Goal: Task Accomplishment & Management: Complete application form

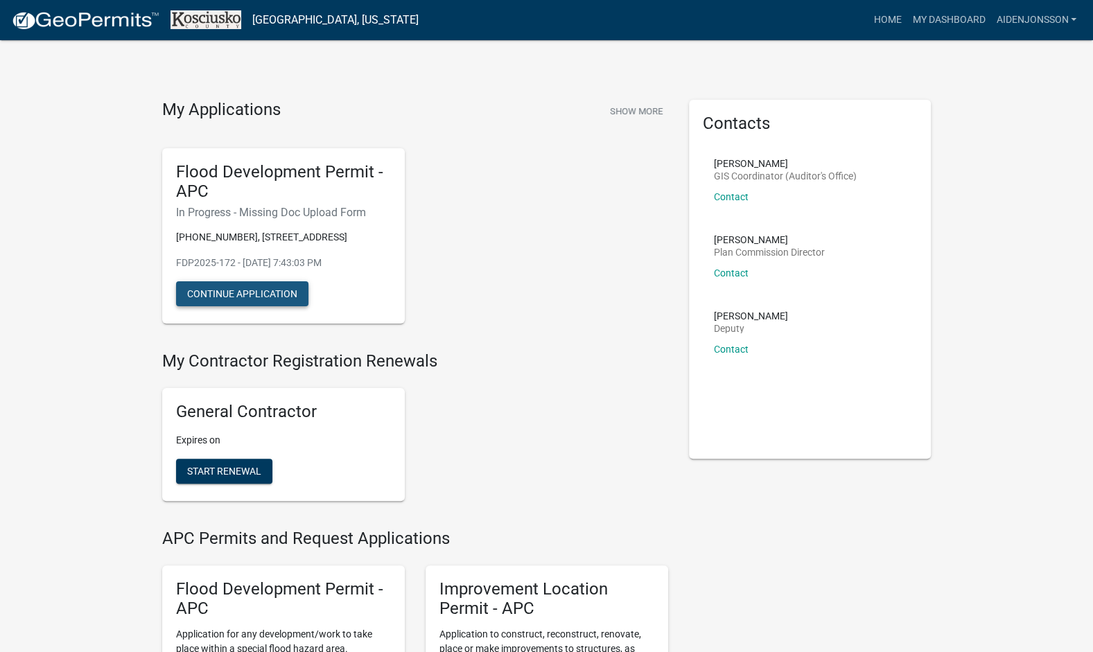
click at [272, 281] on button "Continue Application" at bounding box center [242, 293] width 132 height 25
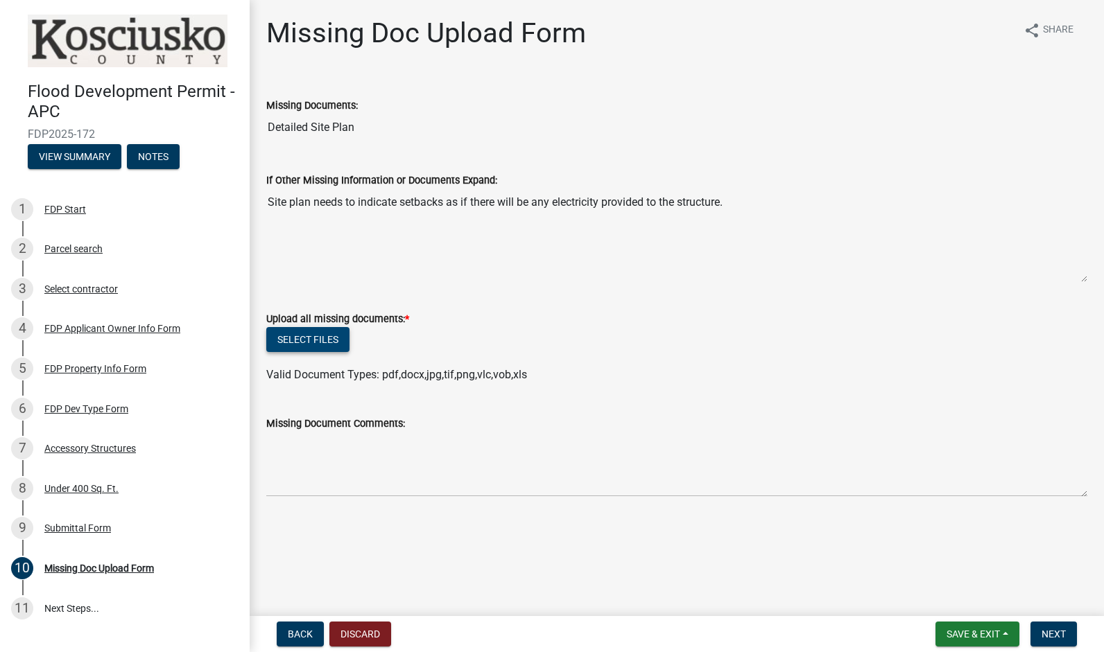
drag, startPoint x: 341, startPoint y: 340, endPoint x: 478, endPoint y: 306, distance: 141.4
click at [478, 306] on form "Upload all missing documents: * Select files Valid Document Types: pdf,docx,jpg…" at bounding box center [676, 338] width 821 height 89
drag, startPoint x: 309, startPoint y: 202, endPoint x: 526, endPoint y: 227, distance: 218.3
click at [526, 227] on textarea "Site plan needs to indicate setbacks as if there will be any electricity provid…" at bounding box center [676, 236] width 821 height 94
drag, startPoint x: 526, startPoint y: 227, endPoint x: 622, endPoint y: 317, distance: 132.4
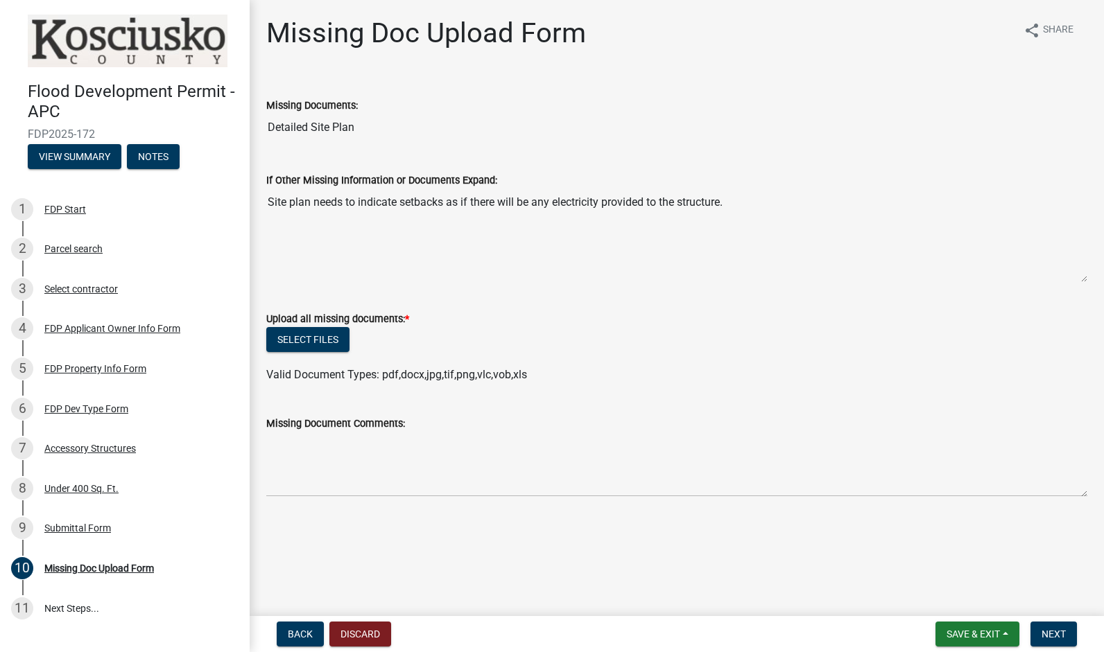
click at [622, 317] on div "Upload all missing documents: *" at bounding box center [676, 319] width 821 height 17
drag, startPoint x: 273, startPoint y: 132, endPoint x: 329, endPoint y: 130, distance: 56.2
click at [329, 130] on input "Detailed Site Plan" at bounding box center [676, 128] width 821 height 28
drag, startPoint x: 329, startPoint y: 130, endPoint x: 374, endPoint y: 158, distance: 52.3
click at [374, 158] on div "If Other Missing Information or Documents Expand: Site plan needs to indicate s…" at bounding box center [676, 218] width 821 height 130
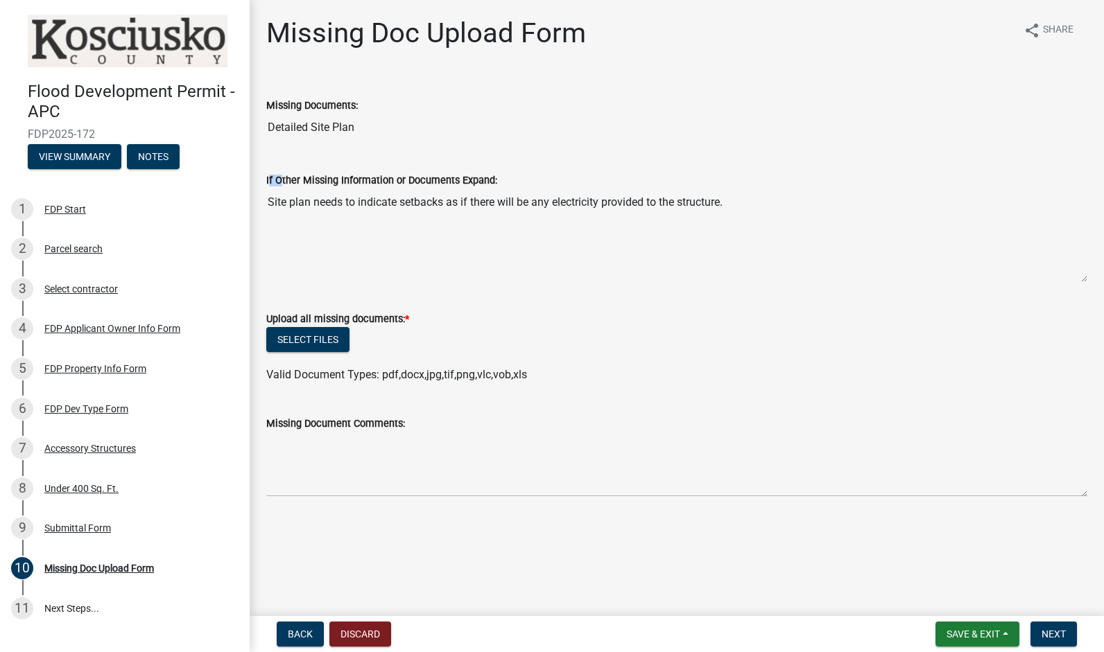
drag, startPoint x: 277, startPoint y: 180, endPoint x: 403, endPoint y: 172, distance: 126.4
click at [403, 172] on div "If Other Missing Information or Documents Expand:" at bounding box center [676, 180] width 821 height 17
drag, startPoint x: 403, startPoint y: 172, endPoint x: 448, endPoint y: 229, distance: 72.1
click at [448, 229] on textarea "Site plan needs to indicate setbacks as if there will be any electricity provid…" at bounding box center [676, 236] width 821 height 94
click at [497, 305] on form "Upload all missing documents: * Select files Valid Document Types: pdf,docx,jpg…" at bounding box center [676, 338] width 821 height 89
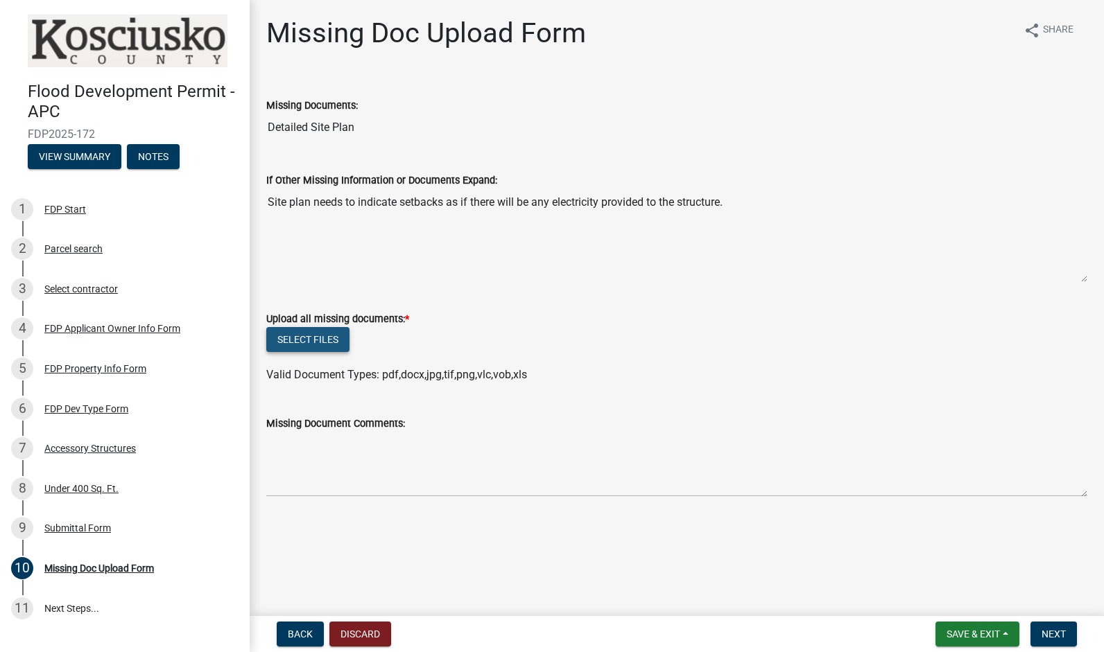
click at [320, 331] on button "Select files" at bounding box center [307, 339] width 83 height 25
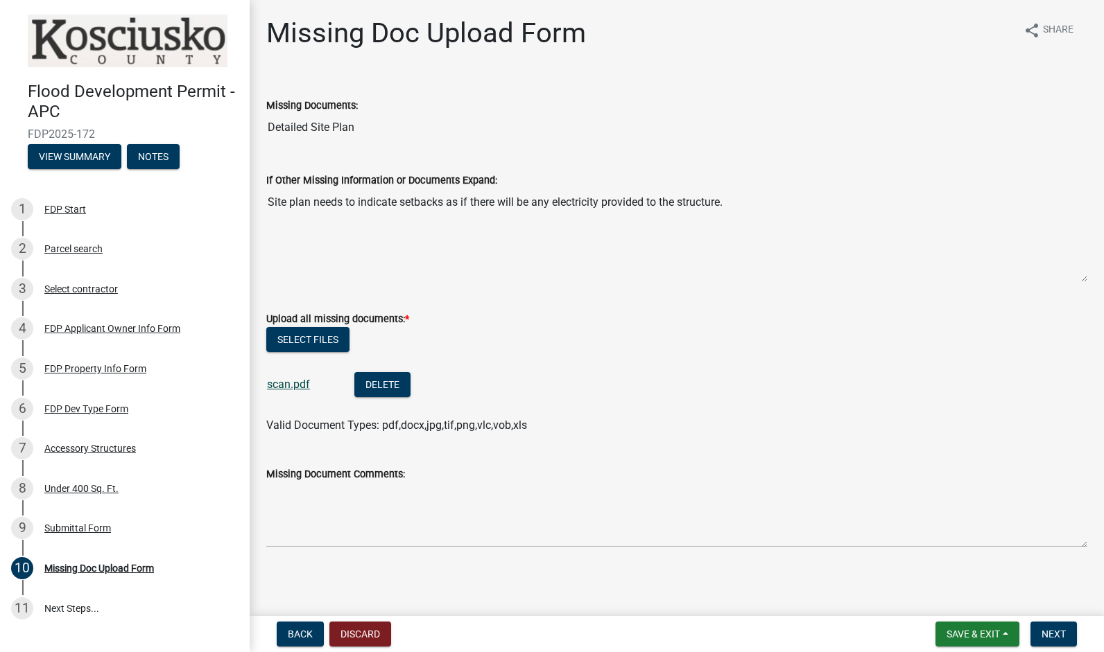
click at [295, 383] on link "scan.pdf" at bounding box center [288, 384] width 43 height 13
click at [275, 378] on link "scan.pdf" at bounding box center [288, 384] width 43 height 13
click at [303, 334] on button "Select files" at bounding box center [307, 339] width 83 height 25
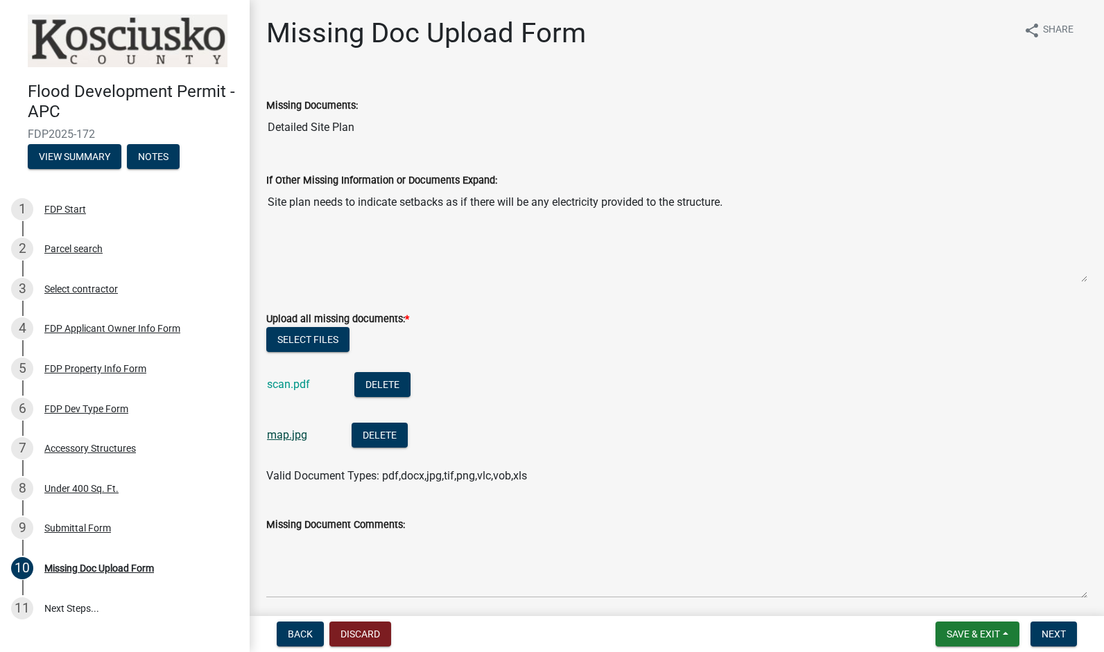
click at [297, 433] on link "map.jpg" at bounding box center [287, 434] width 40 height 13
click at [378, 435] on button "Delete" at bounding box center [379, 435] width 56 height 25
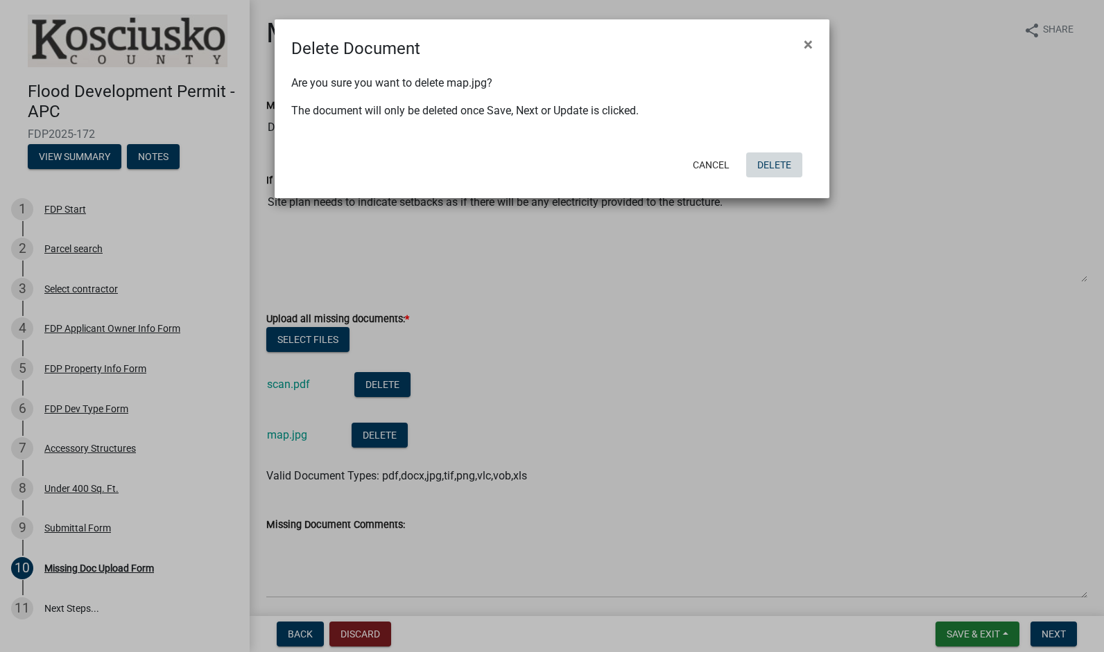
click at [773, 173] on button "Delete" at bounding box center [774, 165] width 56 height 25
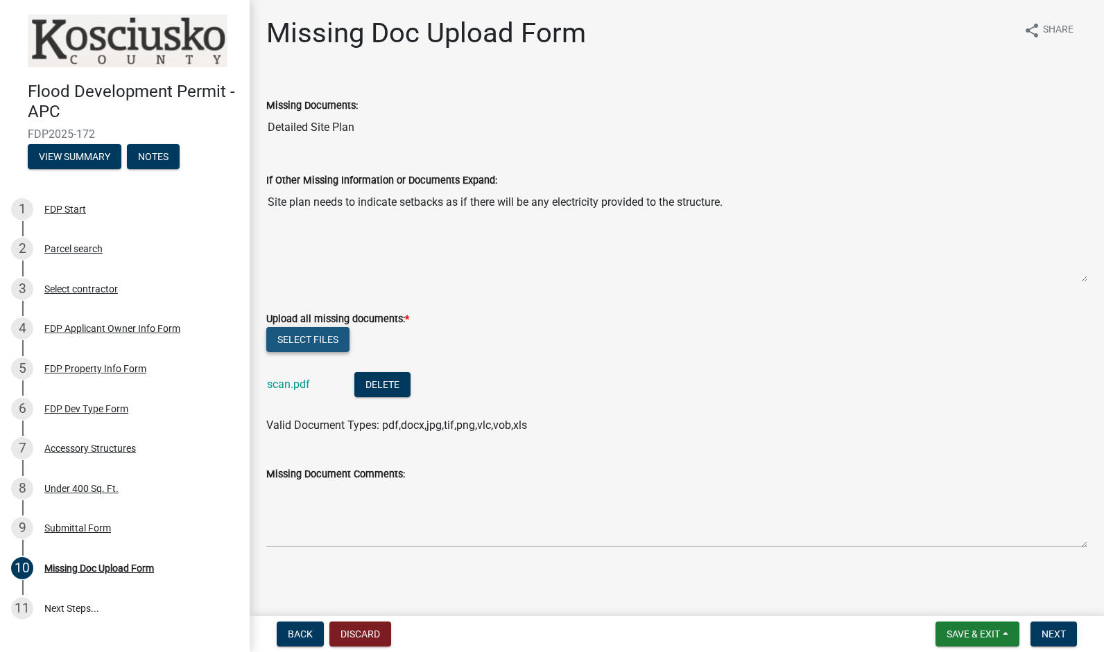
click at [338, 342] on button "Select files" at bounding box center [307, 339] width 83 height 25
drag, startPoint x: 282, startPoint y: 209, endPoint x: 378, endPoint y: 203, distance: 95.8
click at [378, 203] on textarea "Site plan needs to indicate setbacks as if there will be any electricity provid…" at bounding box center [676, 236] width 821 height 94
click at [552, 311] on div "Upload all missing documents: *" at bounding box center [676, 319] width 821 height 17
click at [1000, 620] on nav "Back Discard Save & Exit Save Save & Exit Next" at bounding box center [677, 634] width 854 height 36
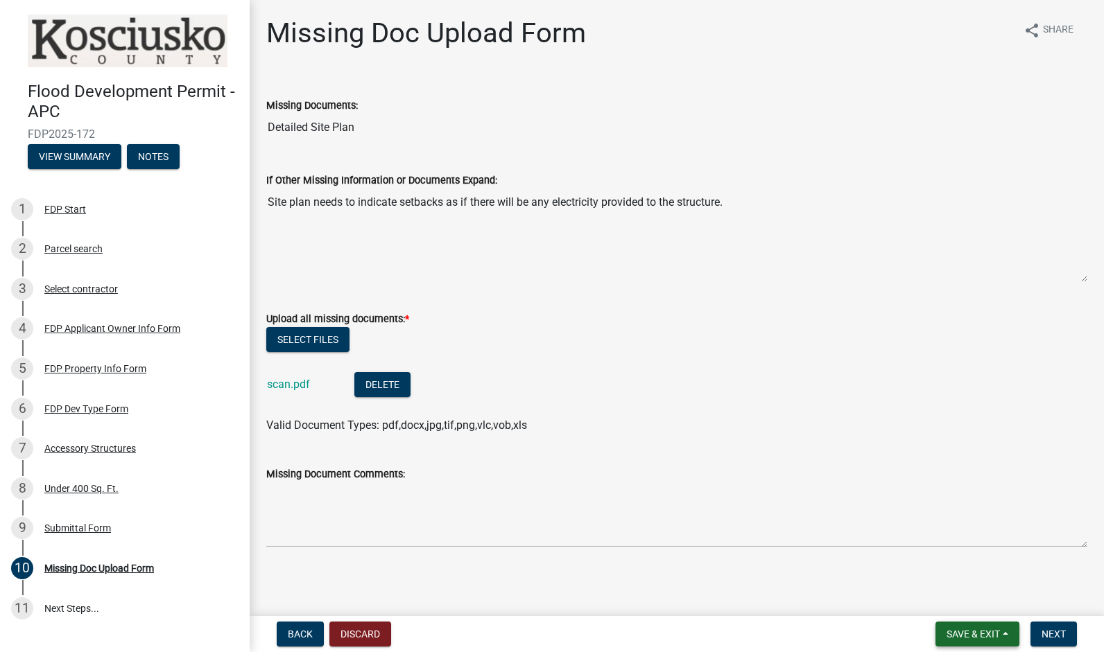
click at [1000, 626] on button "Save & Exit" at bounding box center [977, 634] width 84 height 25
click at [962, 556] on button "Save" at bounding box center [963, 564] width 111 height 33
click at [108, 525] on div "Submittal Form" at bounding box center [77, 528] width 67 height 10
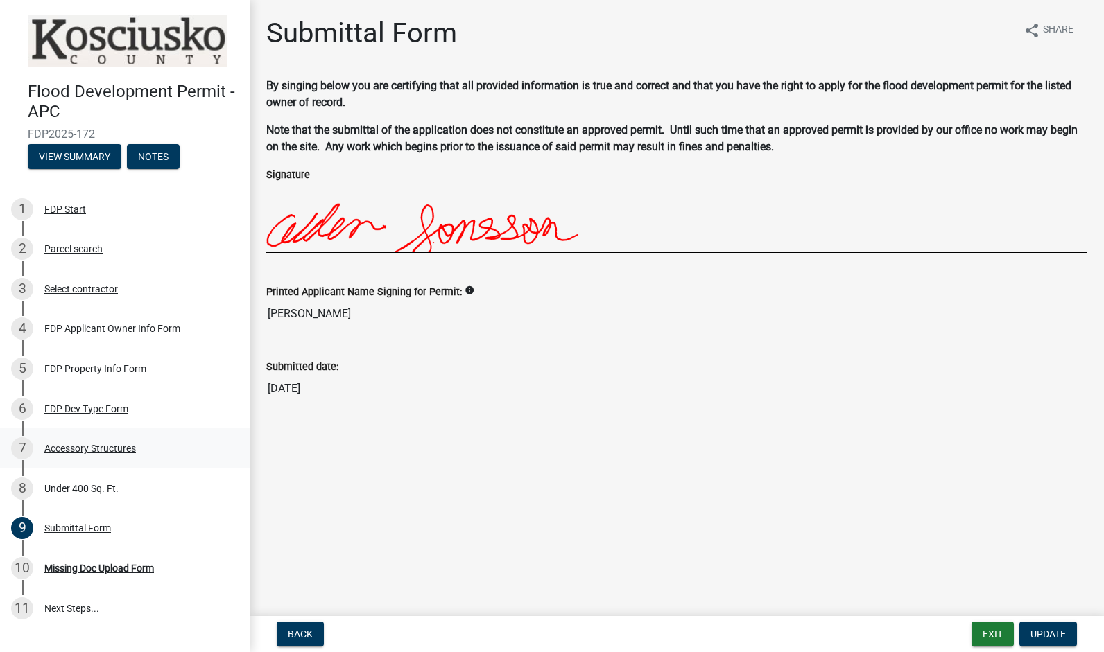
click at [126, 458] on div "7 Accessory Structures" at bounding box center [119, 448] width 216 height 22
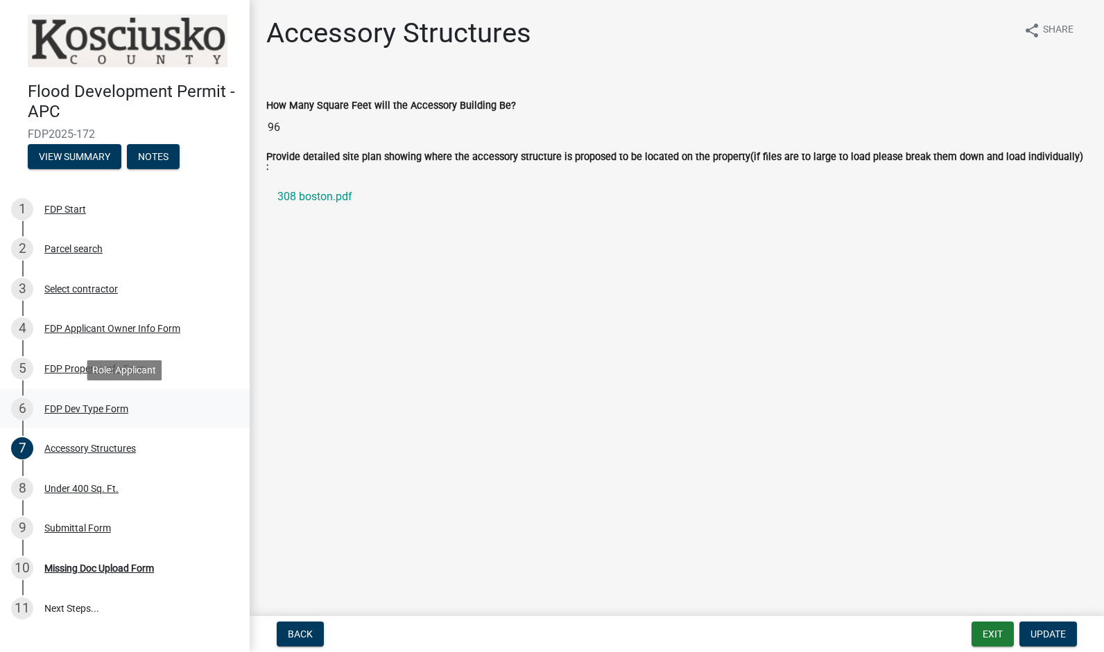
click at [135, 409] on div "6 FDP Dev Type Form" at bounding box center [119, 409] width 216 height 22
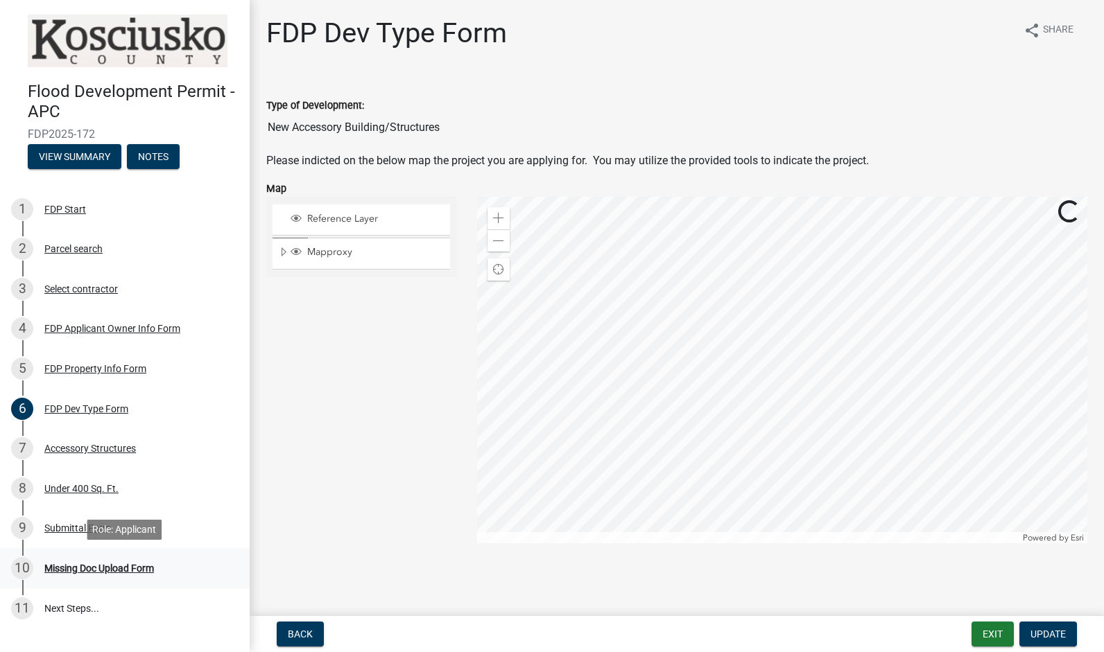
click at [105, 554] on link "10 Missing Doc Upload Form" at bounding box center [125, 568] width 250 height 40
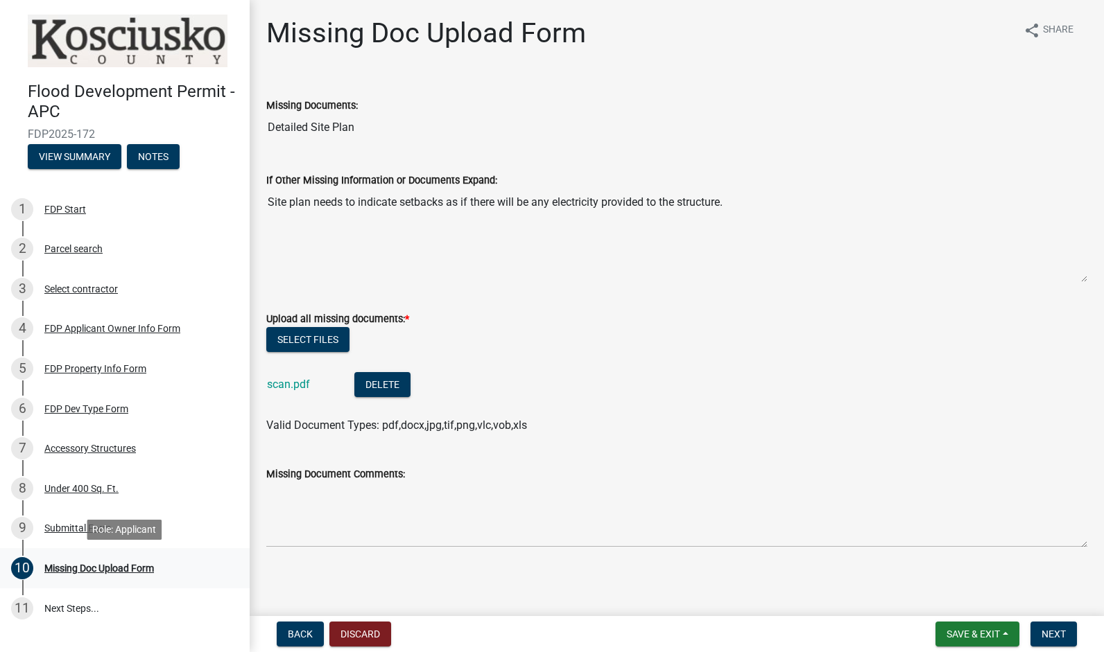
click at [137, 550] on link "10 Missing Doc Upload Form" at bounding box center [125, 568] width 250 height 40
click at [162, 522] on div "9 Submittal Form" at bounding box center [119, 528] width 216 height 22
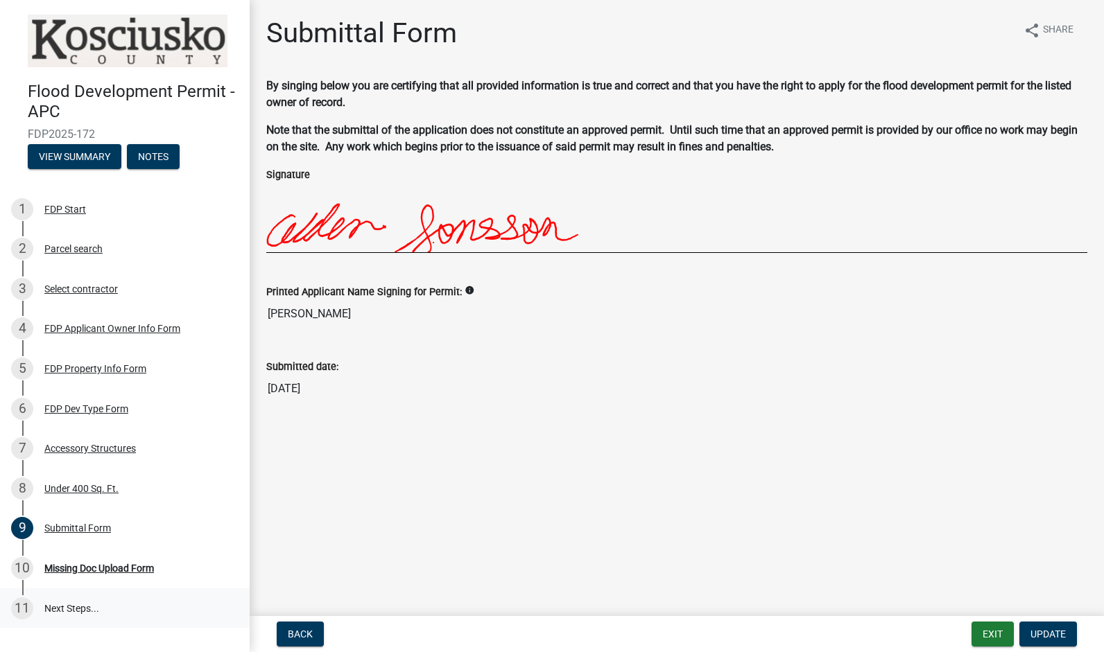
click at [127, 601] on link "11 Next Steps..." at bounding box center [125, 609] width 250 height 40
click at [138, 571] on div "Missing Doc Upload Form" at bounding box center [99, 569] width 110 height 10
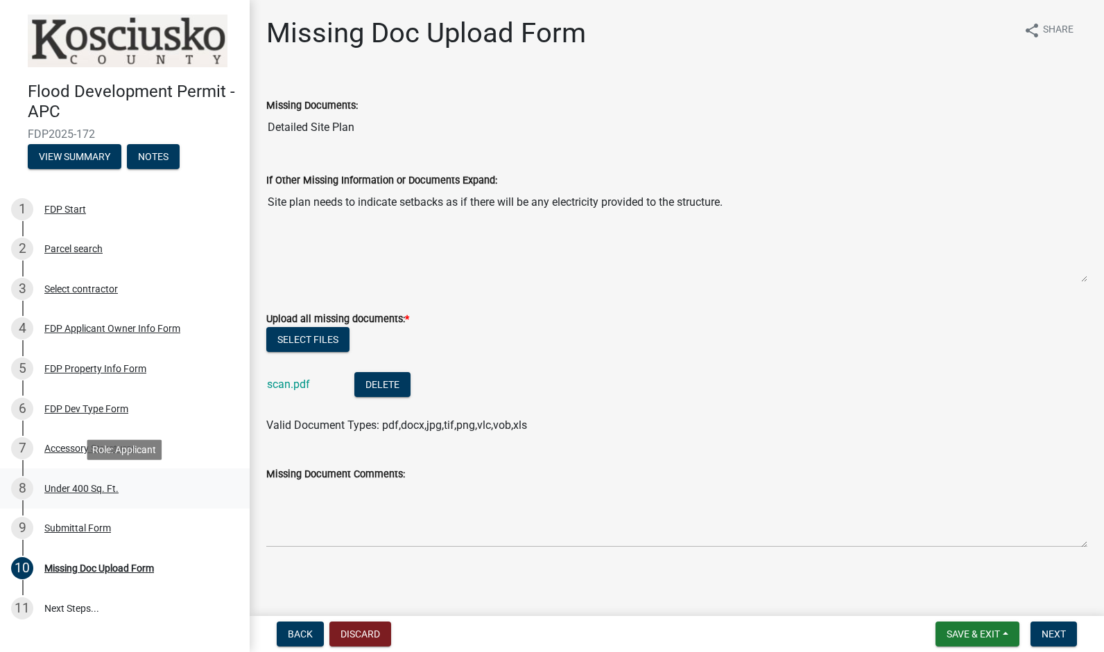
click at [92, 478] on div "8 Under 400 Sq. Ft." at bounding box center [119, 489] width 216 height 22
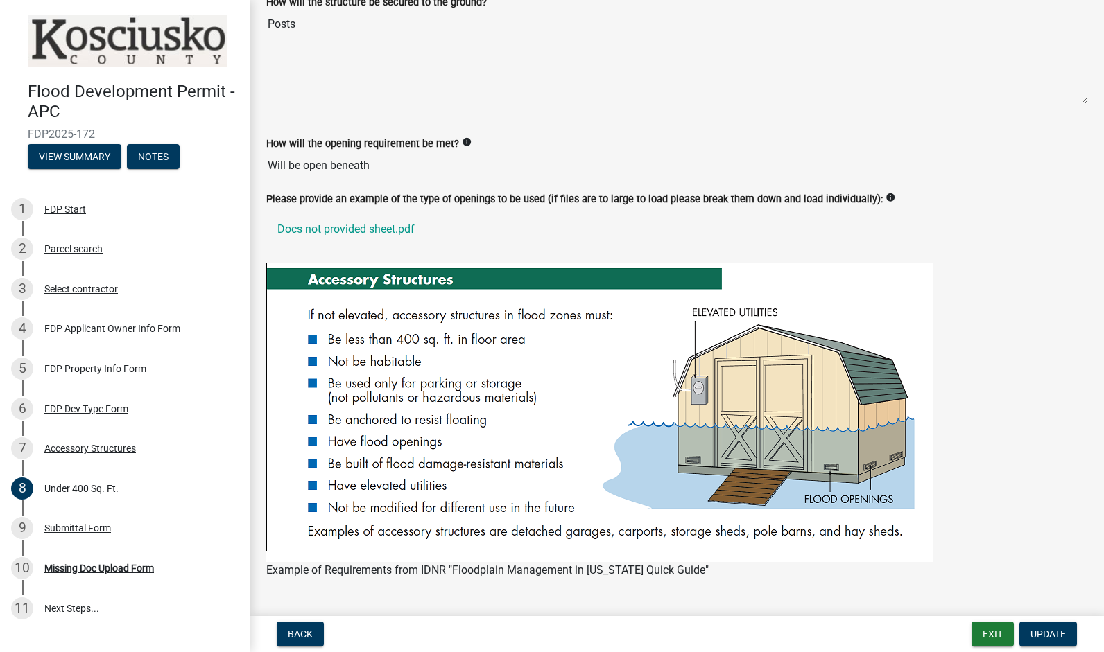
scroll to position [351, 0]
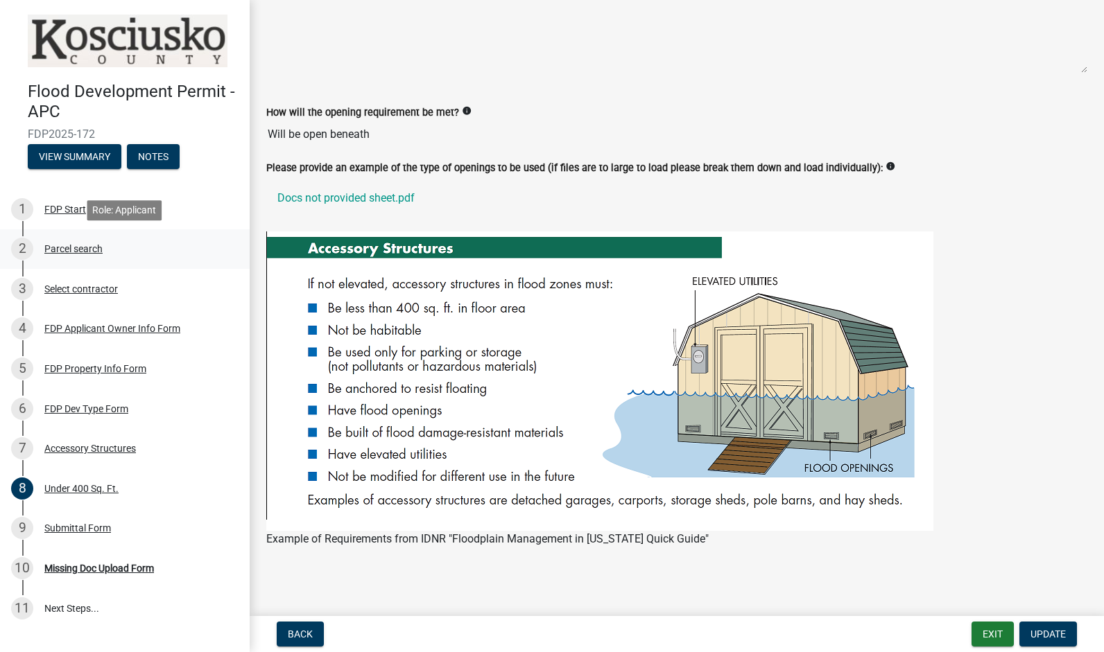
click at [62, 232] on link "2 Parcel search" at bounding box center [125, 249] width 250 height 40
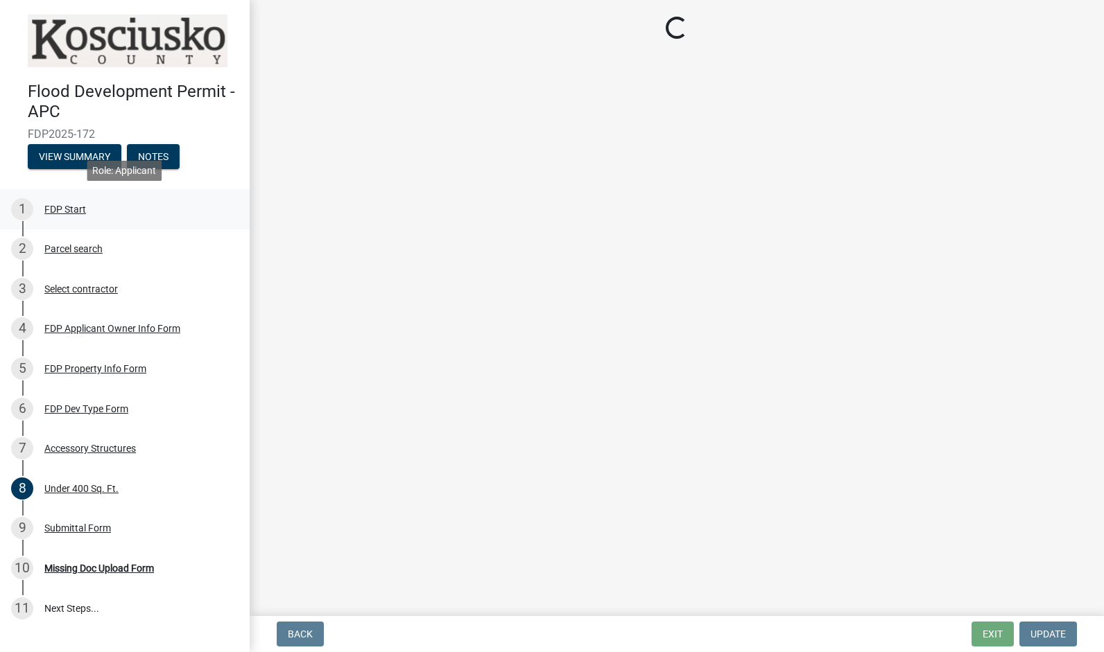
click at [69, 214] on div "FDP Start" at bounding box center [65, 209] width 42 height 10
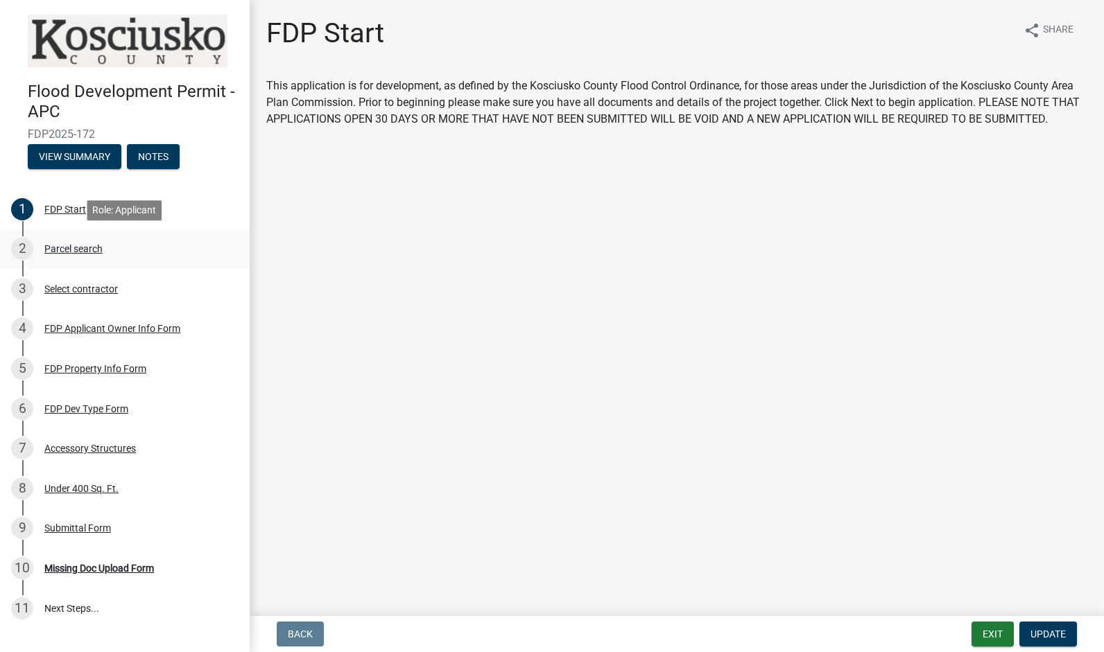
click at [90, 239] on div "2 Parcel search" at bounding box center [119, 249] width 216 height 22
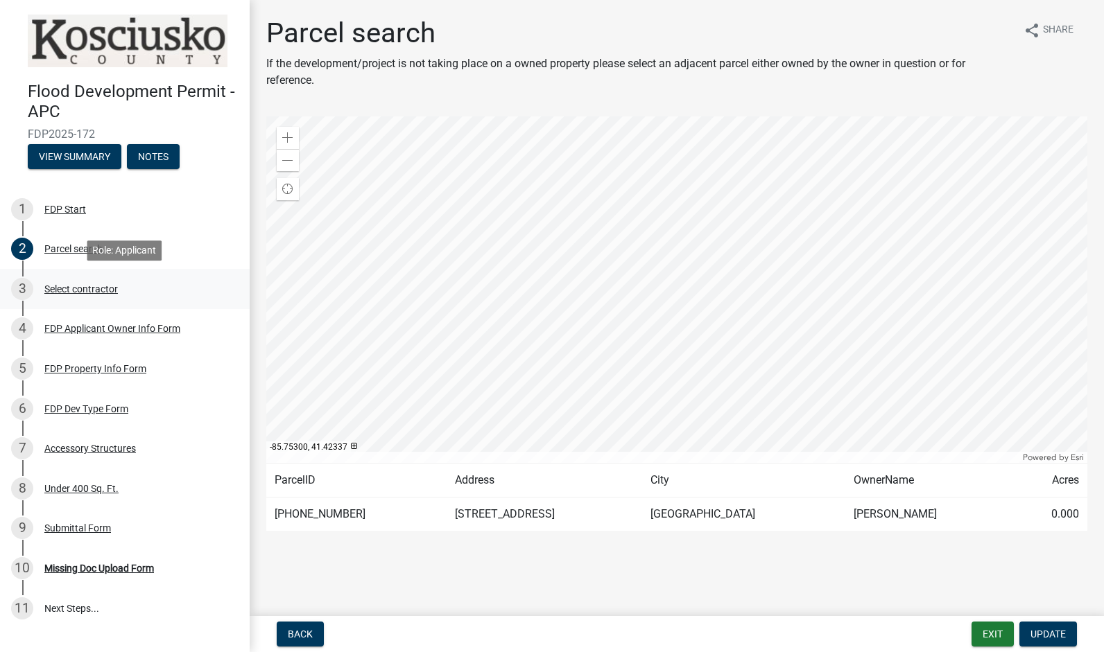
click at [149, 284] on div "3 Select contractor" at bounding box center [119, 289] width 216 height 22
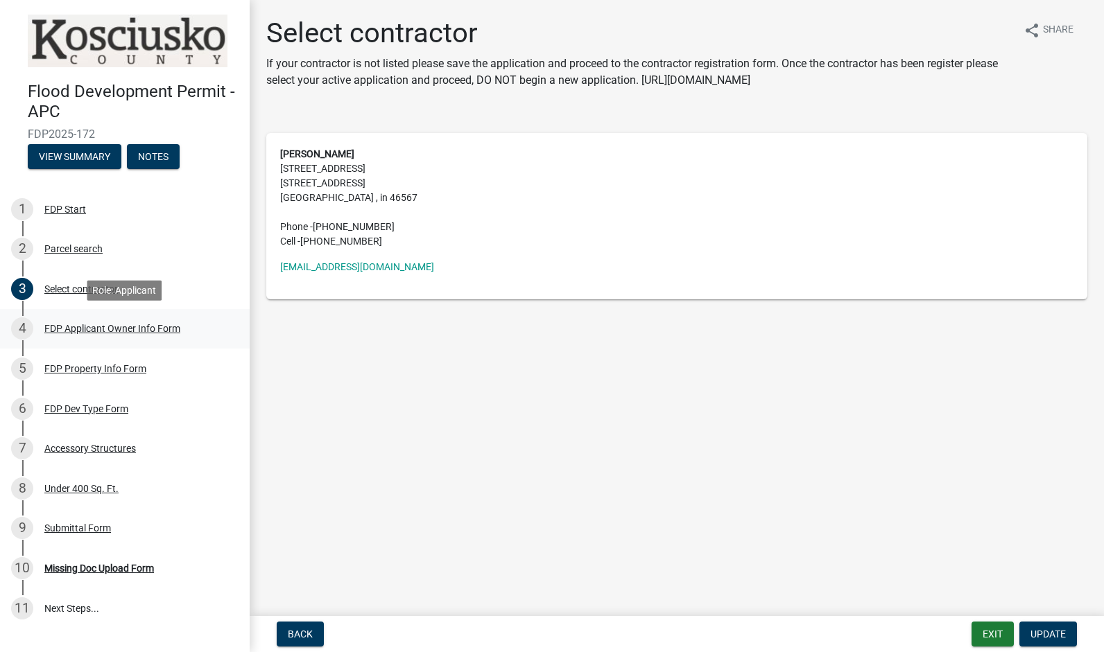
click at [150, 324] on div "FDP Applicant Owner Info Form" at bounding box center [112, 329] width 136 height 10
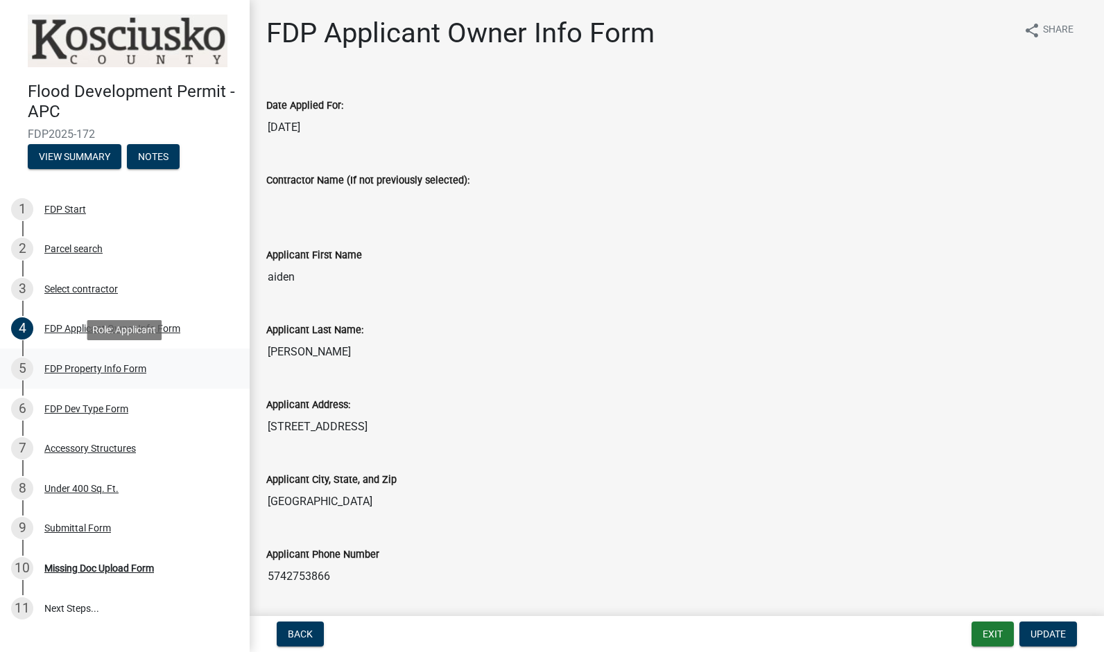
click at [146, 376] on div "5 FDP Property Info Form" at bounding box center [119, 369] width 216 height 22
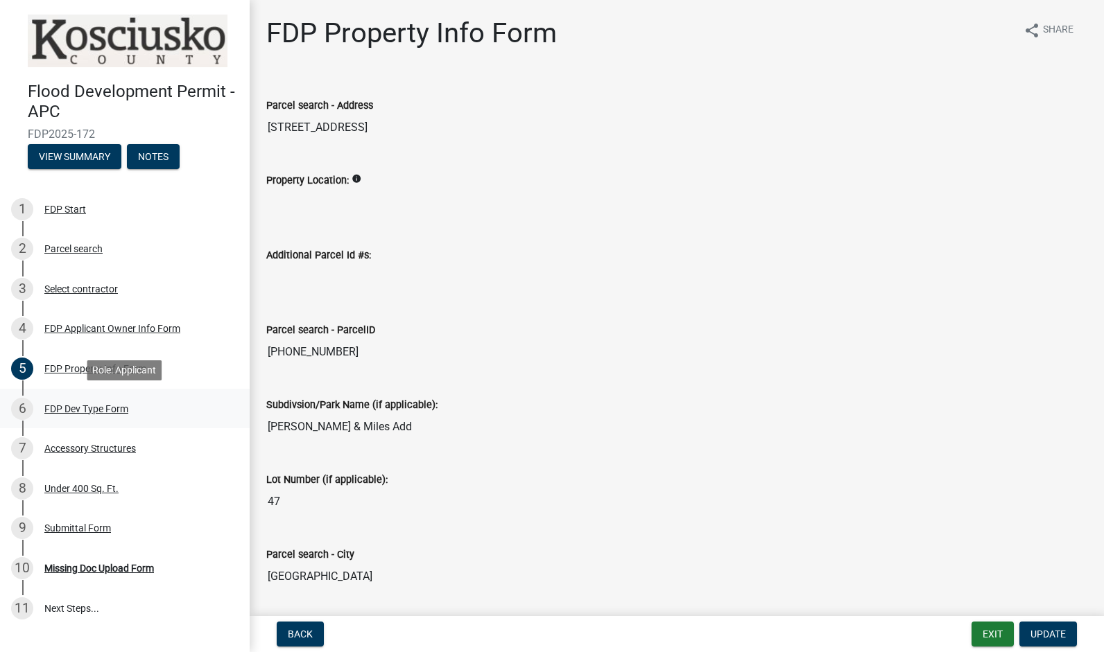
click at [129, 423] on link "6 FDP Dev Type Form" at bounding box center [125, 409] width 250 height 40
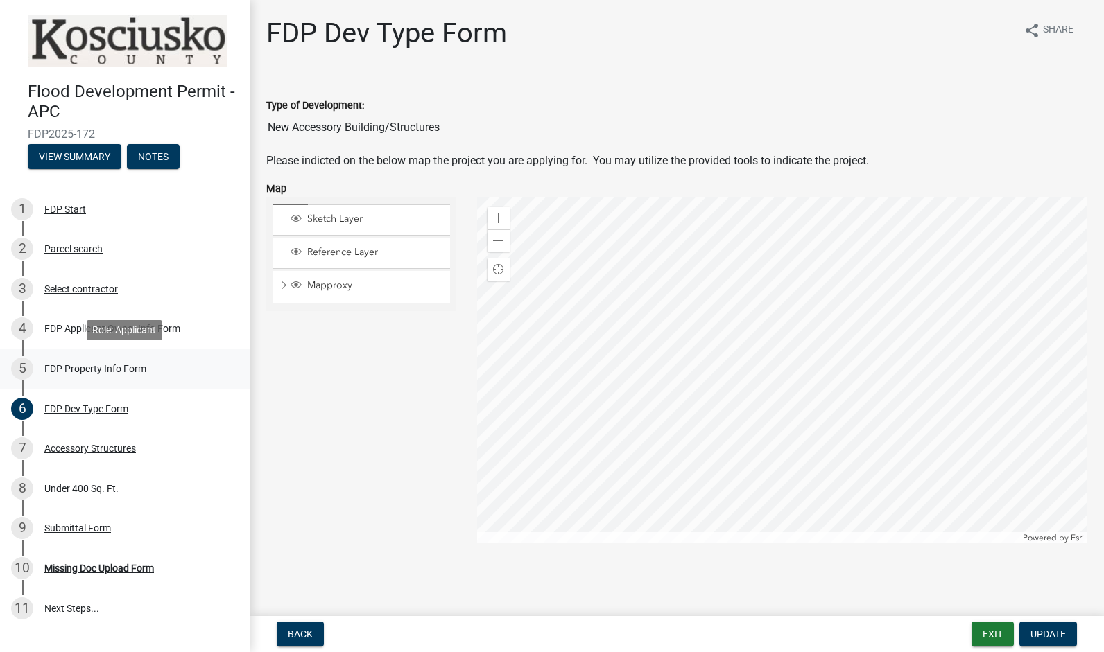
click at [142, 359] on div "5 FDP Property Info Form" at bounding box center [119, 369] width 216 height 22
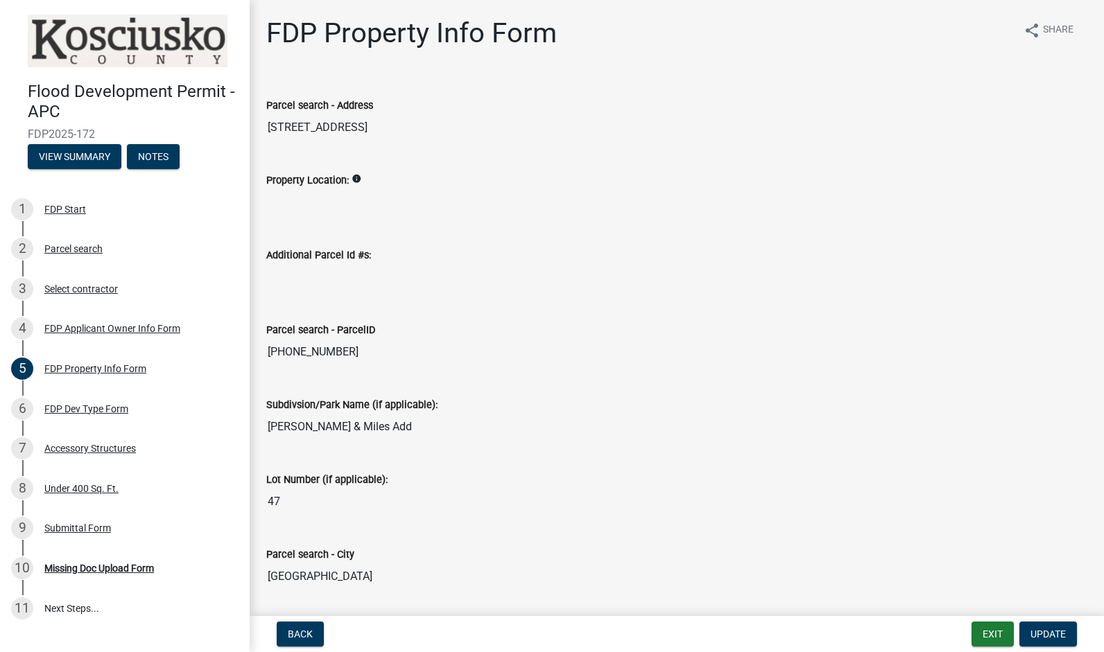
click at [351, 179] on icon "info" at bounding box center [356, 179] width 10 height 10
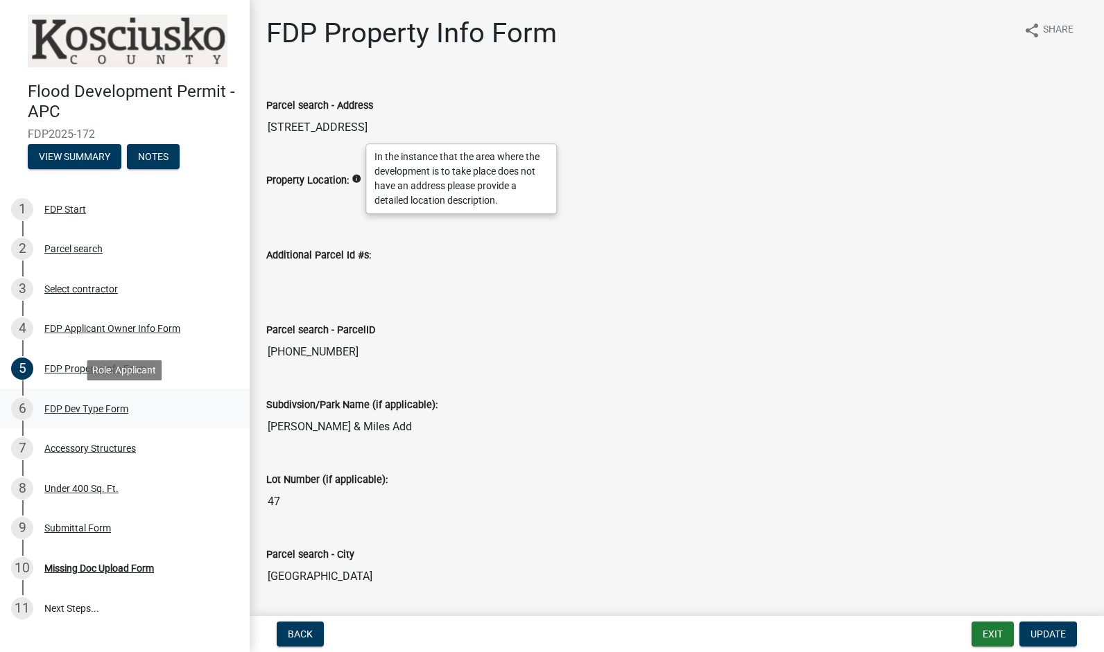
click at [123, 423] on link "6 FDP Dev Type Form" at bounding box center [125, 409] width 250 height 40
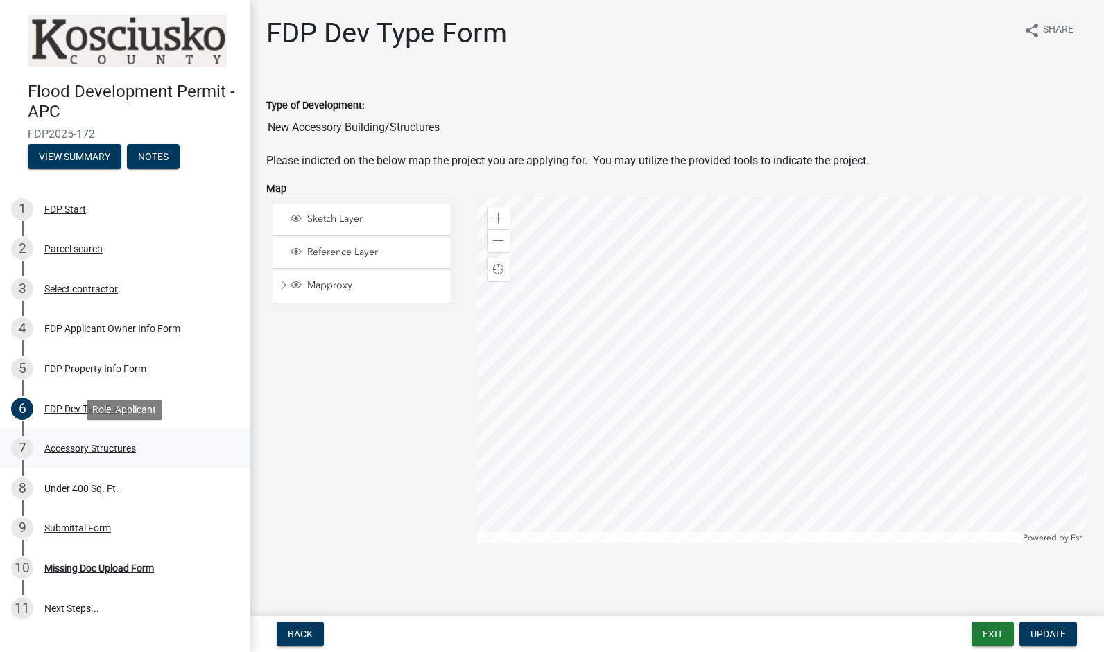
click at [166, 460] on link "7 Accessory Structures" at bounding box center [125, 448] width 250 height 40
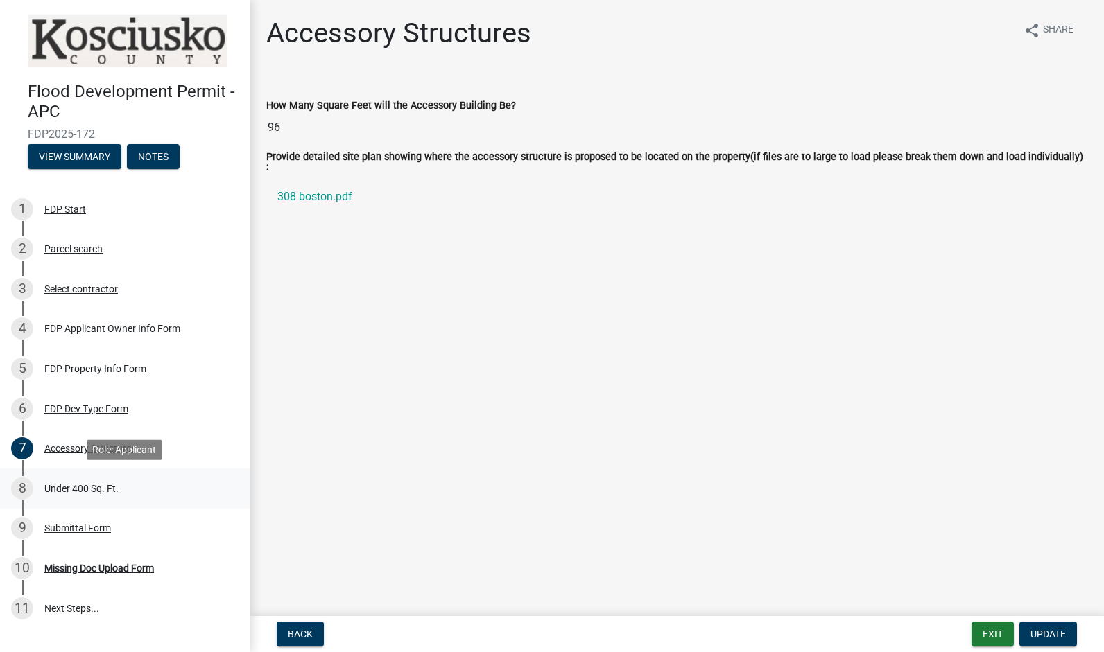
click at [108, 493] on div "Under 400 Sq. Ft." at bounding box center [81, 489] width 74 height 10
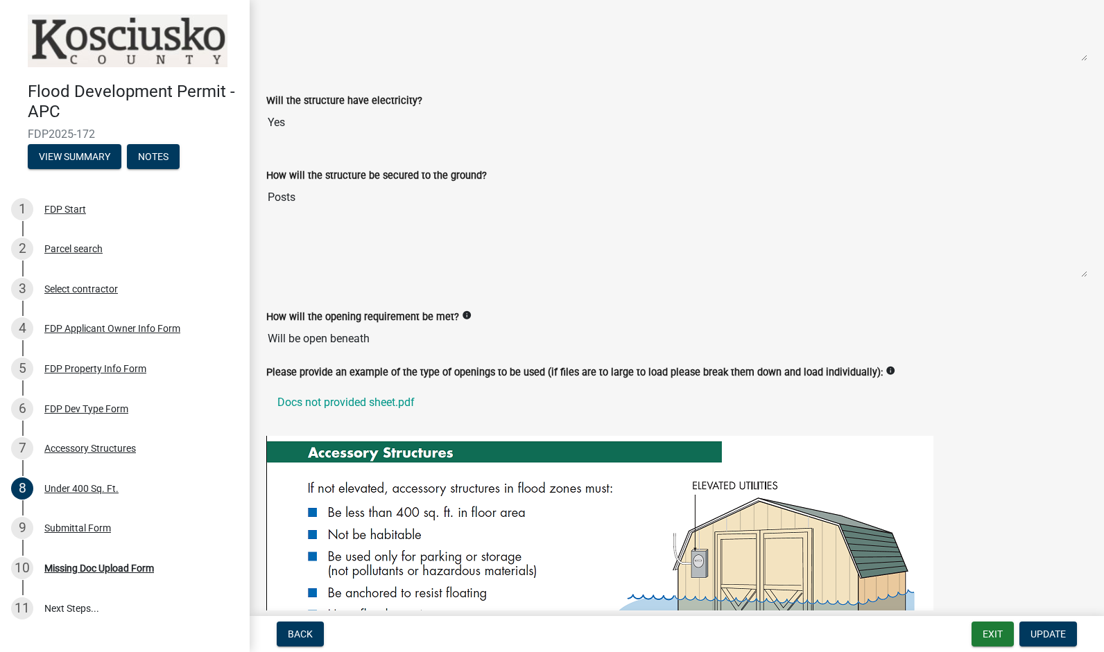
scroll to position [150, 0]
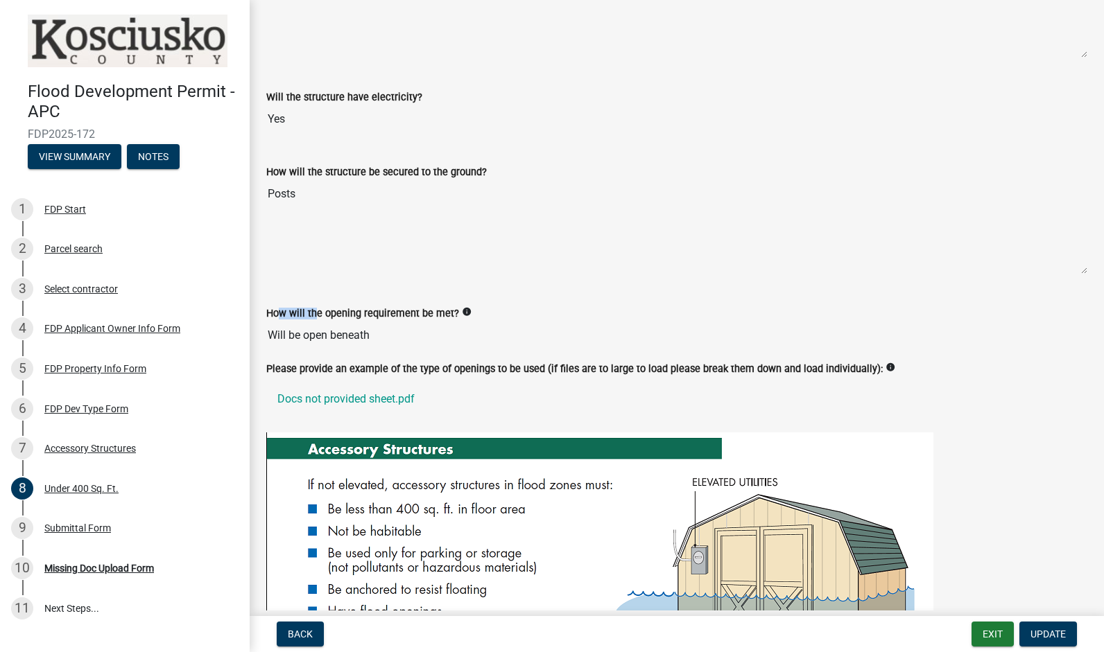
drag, startPoint x: 275, startPoint y: 311, endPoint x: 311, endPoint y: 306, distance: 36.3
click at [311, 309] on label "How will the opening requirement be met?" at bounding box center [362, 314] width 193 height 10
drag, startPoint x: 311, startPoint y: 306, endPoint x: 391, endPoint y: 327, distance: 83.1
click at [391, 327] on input "Will be open beneath" at bounding box center [676, 336] width 821 height 28
click at [395, 311] on label "How will the opening requirement be met?" at bounding box center [362, 314] width 193 height 10
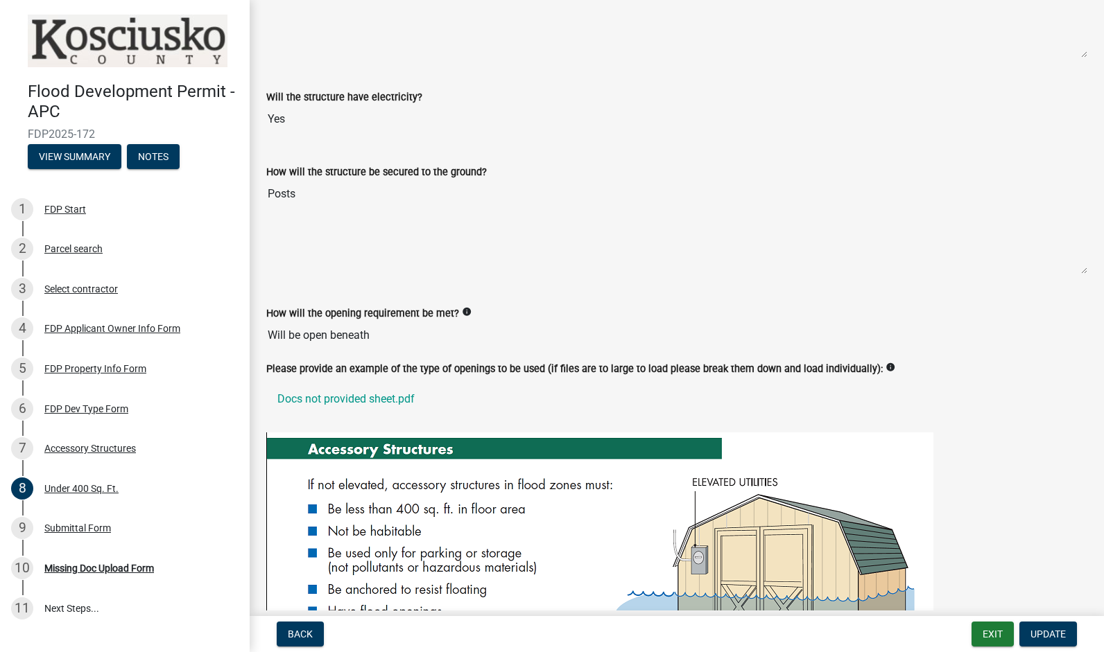
click at [395, 322] on input "Will be open beneath" at bounding box center [676, 336] width 821 height 28
click at [356, 294] on div "How will the opening requirement be met? info Will be open beneath" at bounding box center [676, 318] width 821 height 64
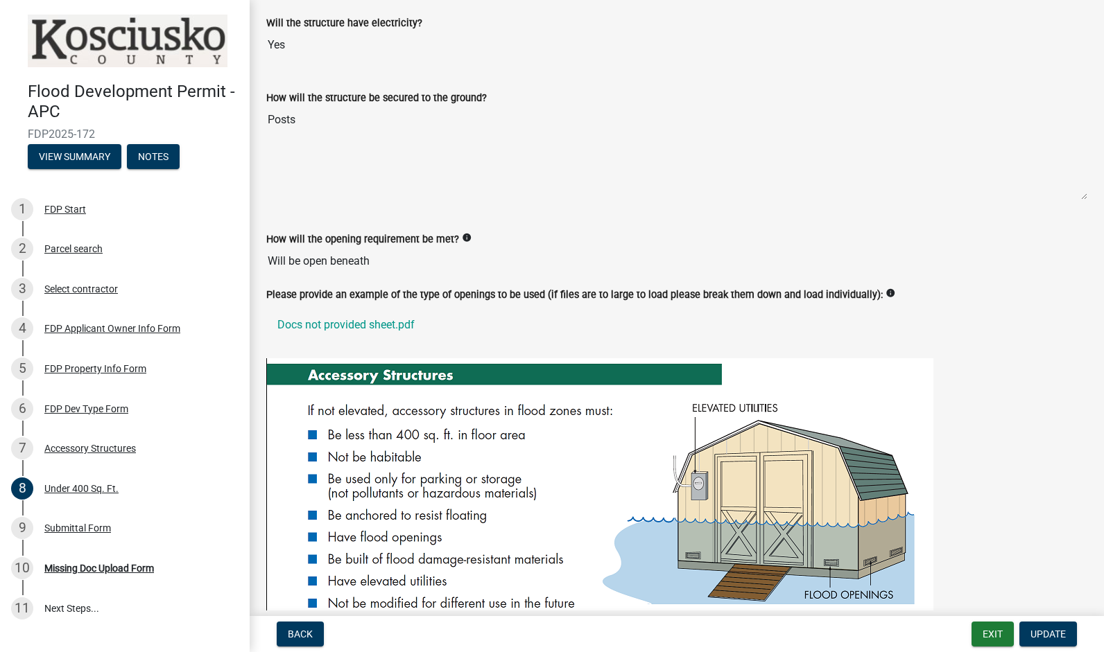
scroll to position [223, 0]
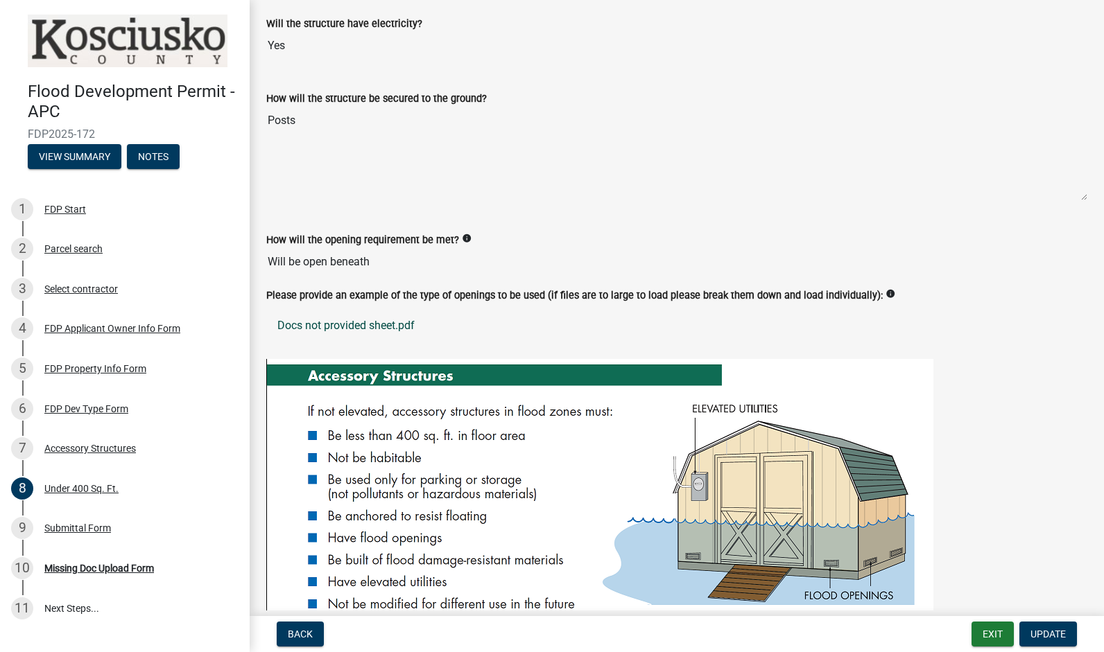
click at [337, 331] on link "Docs not provided sheet.pdf" at bounding box center [676, 325] width 821 height 33
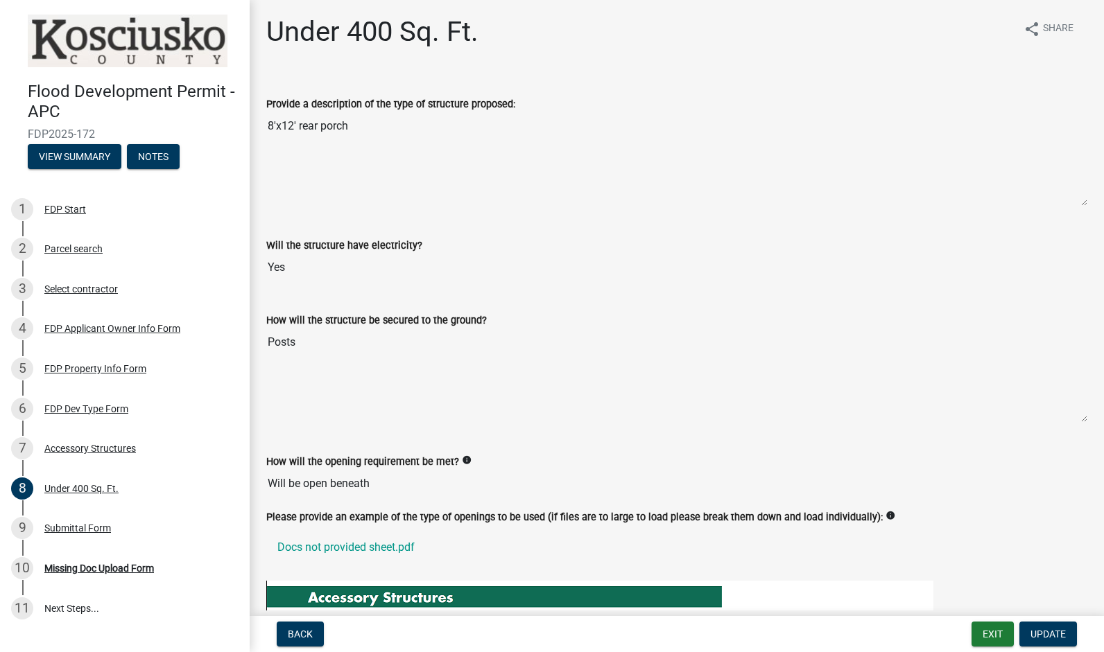
scroll to position [0, 0]
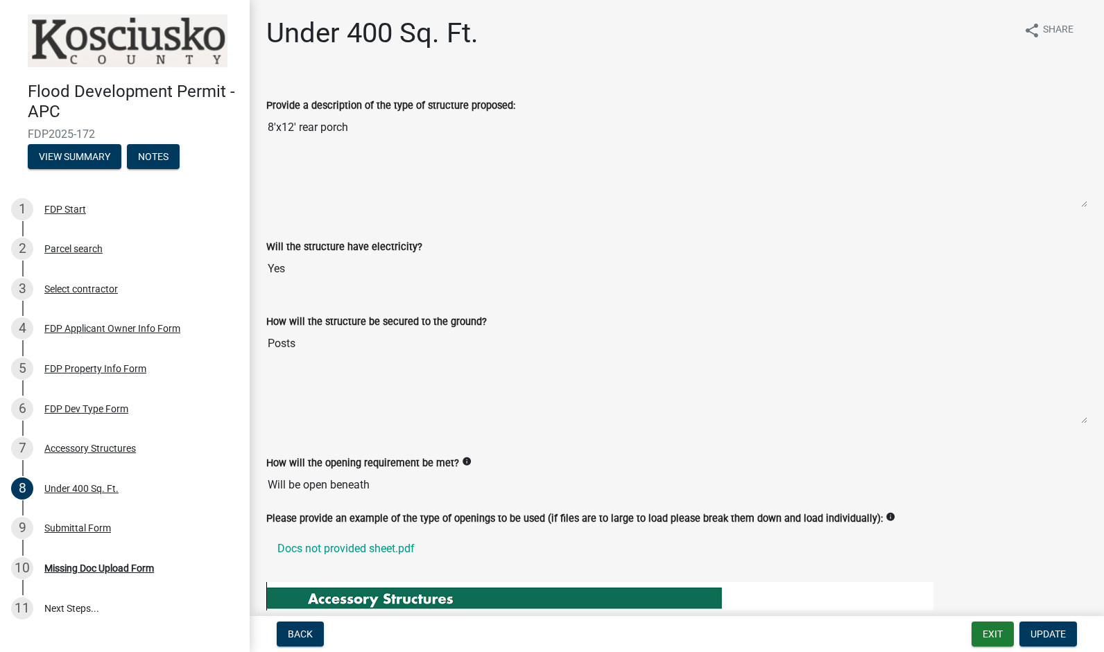
click at [292, 277] on input "Yes" at bounding box center [676, 269] width 821 height 28
click at [137, 525] on div "9 Submittal Form" at bounding box center [119, 528] width 216 height 22
